Goal: Task Accomplishment & Management: Complete application form

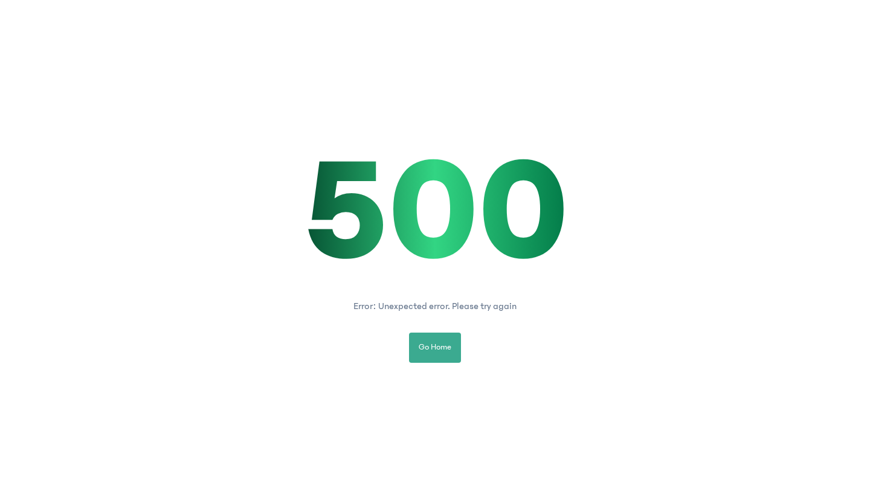
click at [448, 347] on span "Go Home" at bounding box center [435, 347] width 33 height 13
